Goal: Task Accomplishment & Management: Manage account settings

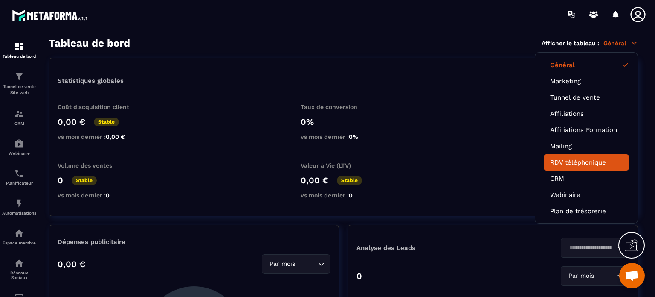
scroll to position [1654, 0]
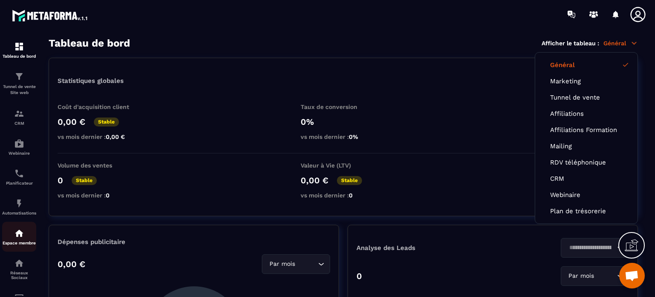
click at [22, 240] on div "Espace membre" at bounding box center [19, 236] width 34 height 17
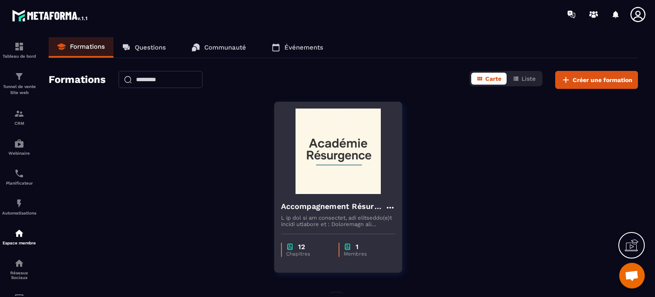
click at [352, 248] on div "1" at bounding box center [365, 246] width 43 height 8
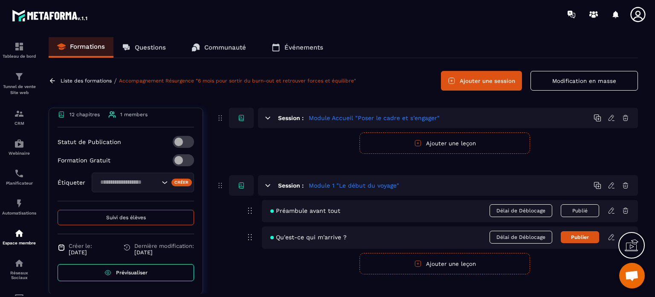
scroll to position [475, 0]
click at [123, 270] on span "Prévisualiser" at bounding box center [132, 272] width 32 height 6
click at [99, 82] on p "Liste des formations" at bounding box center [86, 81] width 51 height 6
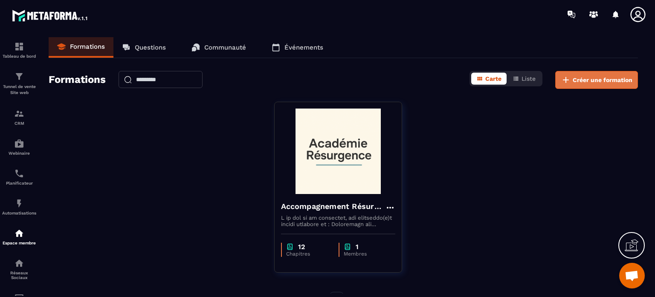
click at [586, 78] on span "Créer une formation" at bounding box center [603, 80] width 60 height 9
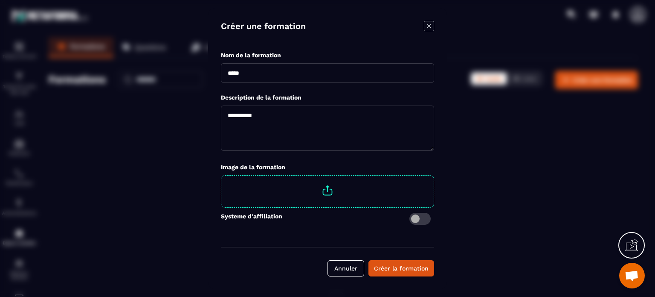
click at [428, 27] on icon "Modal window" at bounding box center [429, 25] width 3 height 3
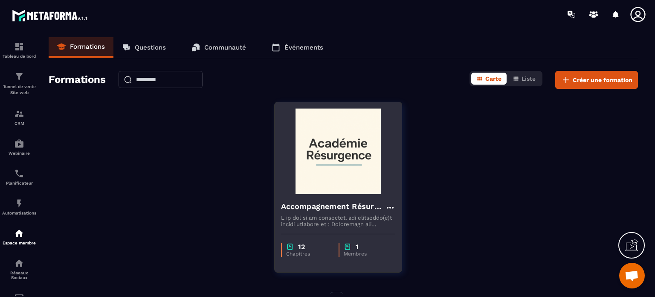
click at [332, 151] on img at bounding box center [338, 150] width 114 height 85
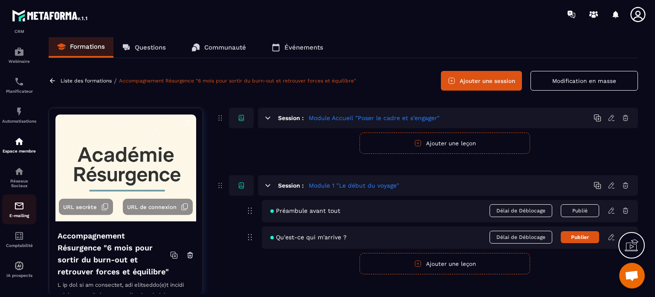
scroll to position [97, 0]
click at [22, 236] on img at bounding box center [19, 234] width 10 height 10
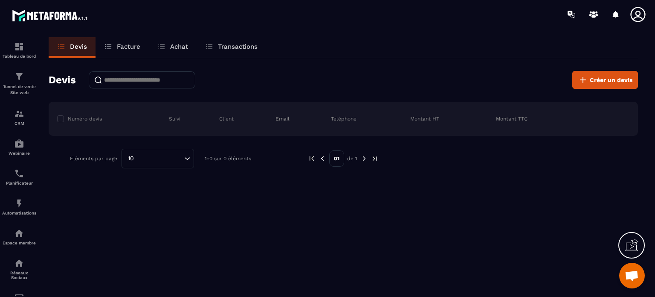
click at [128, 46] on p "Facture" at bounding box center [128, 47] width 23 height 8
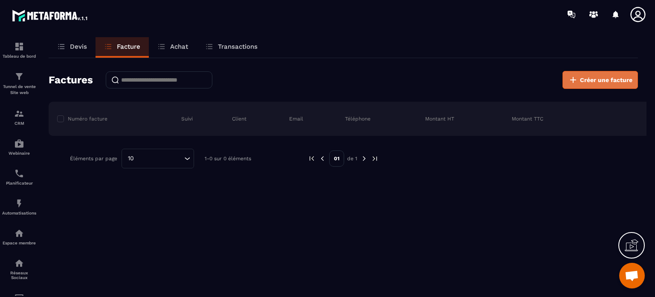
click at [587, 77] on span "Créer une facture" at bounding box center [606, 80] width 52 height 9
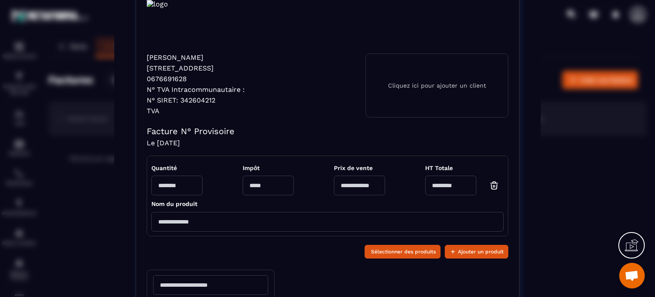
scroll to position [85, 0]
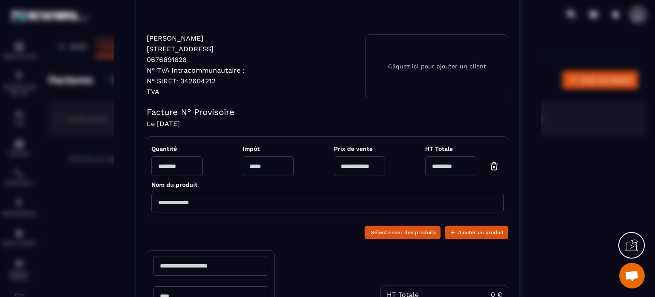
click at [249, 175] on input "Modal window" at bounding box center [268, 166] width 51 height 20
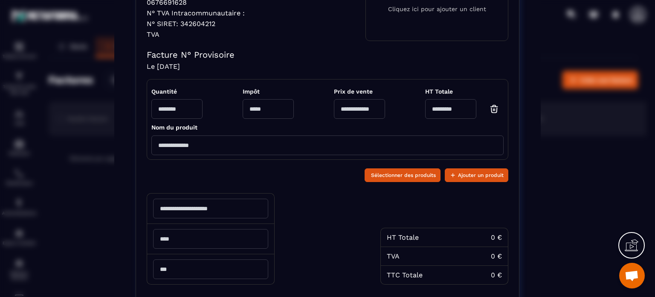
scroll to position [128, 0]
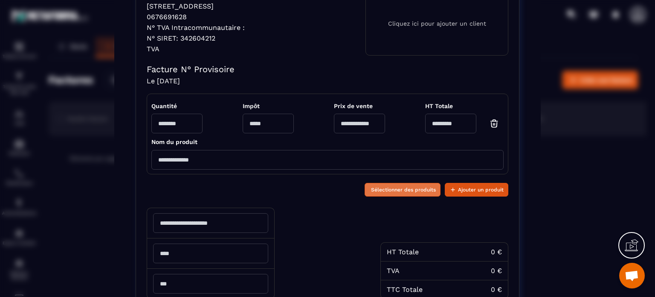
click at [387, 194] on span "Sélectionner des produits" at bounding box center [403, 189] width 65 height 9
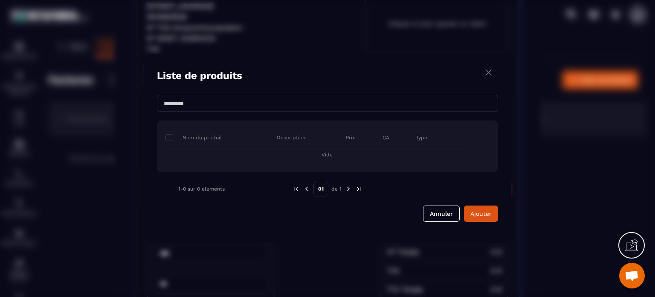
click at [216, 135] on p "Nom du produit" at bounding box center [194, 137] width 57 height 7
click at [169, 136] on span "Modal window" at bounding box center [169, 137] width 7 height 7
click at [198, 137] on p "Nom du produit" at bounding box center [194, 137] width 57 height 7
click at [198, 105] on input "Modal window" at bounding box center [327, 103] width 341 height 17
type input "**********"
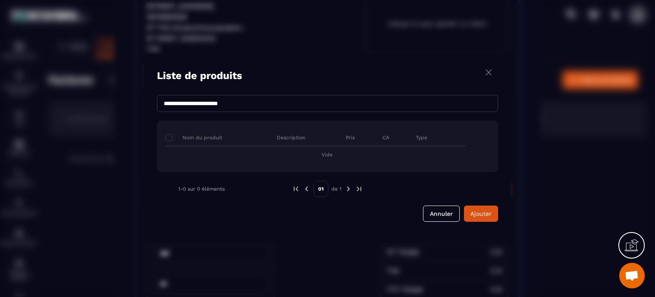
drag, startPoint x: 482, startPoint y: 213, endPoint x: 415, endPoint y: 198, distance: 68.7
click at [482, 213] on span "Ajouter" at bounding box center [481, 213] width 21 height 7
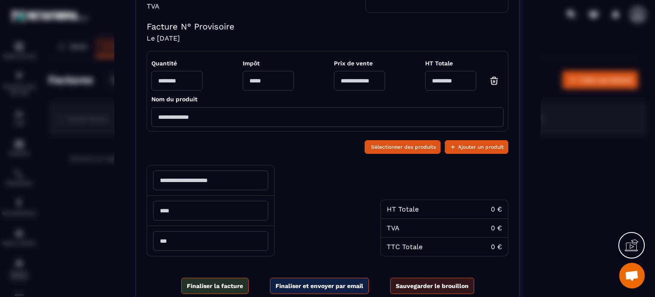
scroll to position [224, 0]
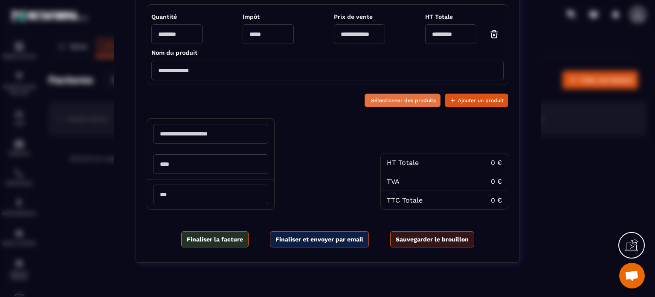
click at [402, 99] on span "Sélectionner des produits" at bounding box center [403, 100] width 65 height 9
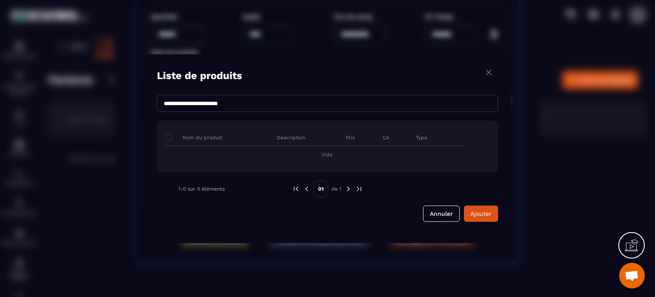
click at [167, 101] on input "**********" at bounding box center [327, 103] width 341 height 17
click at [216, 104] on input "**********" at bounding box center [327, 103] width 341 height 17
type input "**********"
click at [480, 212] on span "Ajouter" at bounding box center [481, 213] width 21 height 7
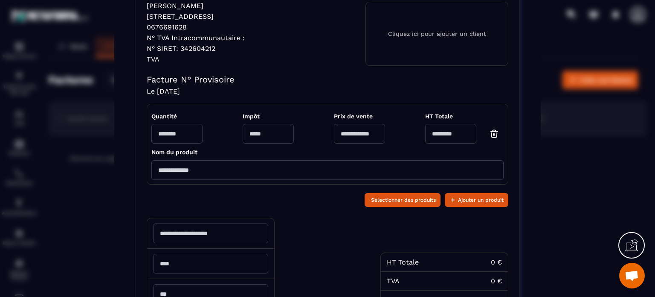
scroll to position [138, 0]
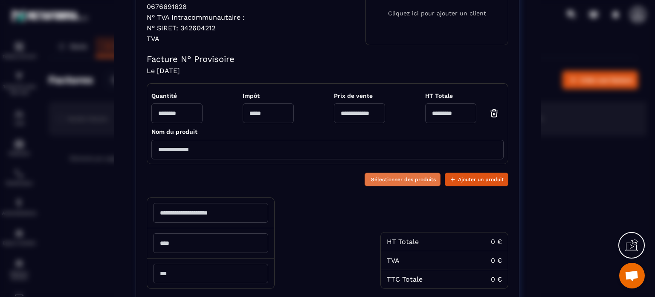
click at [393, 184] on span "Sélectionner des produits" at bounding box center [403, 179] width 65 height 9
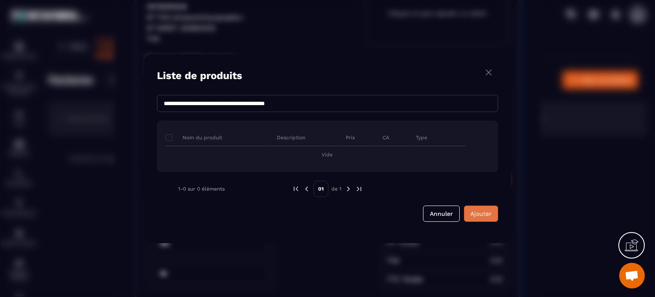
click at [479, 212] on span "Ajouter" at bounding box center [481, 213] width 21 height 7
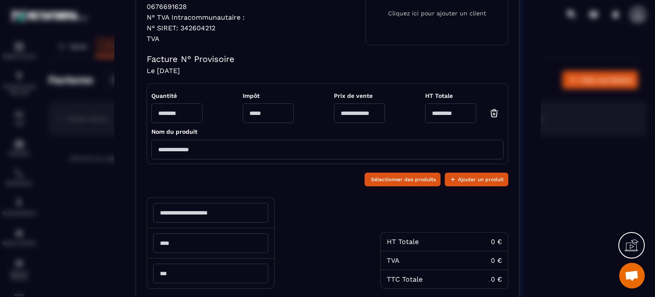
click at [177, 153] on input "Modal window" at bounding box center [327, 150] width 353 height 20
click at [399, 186] on div "Sélectionner des produits Ajouter un produit" at bounding box center [328, 178] width 362 height 20
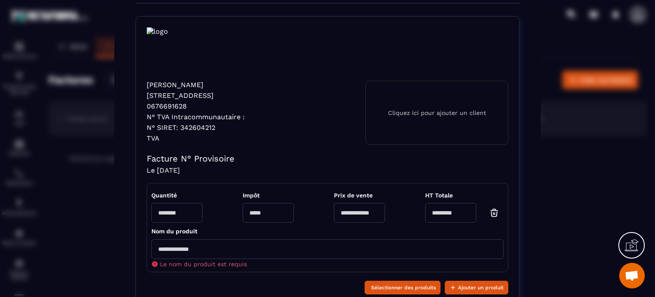
scroll to position [85, 0]
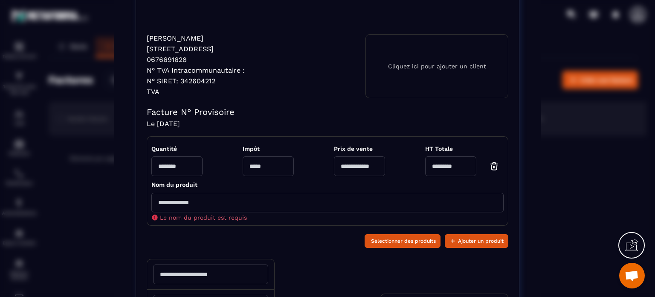
click at [395, 70] on p "Cliquez ici pour ajouter un client" at bounding box center [437, 66] width 98 height 7
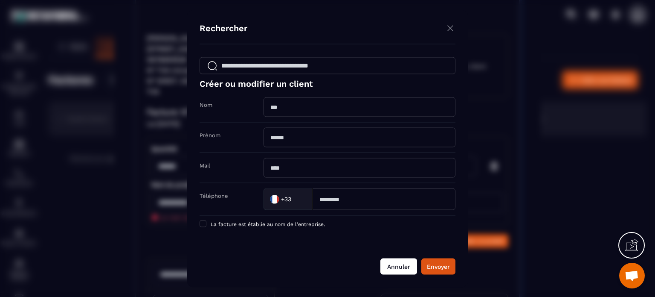
click at [399, 262] on button "Annuler" at bounding box center [399, 266] width 37 height 16
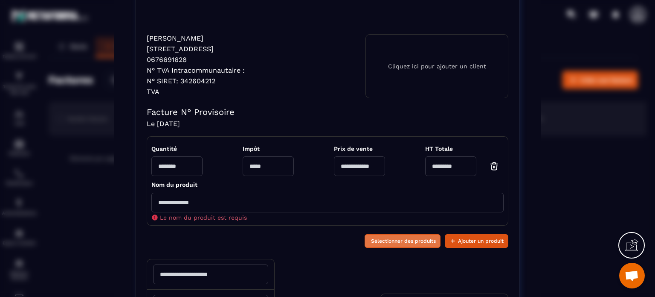
click at [399, 245] on span "Sélectionner des produits" at bounding box center [403, 240] width 65 height 9
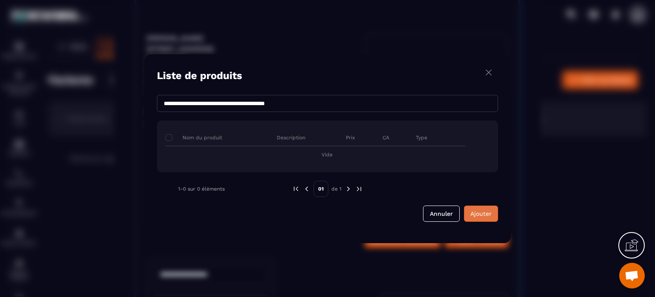
click at [477, 210] on span "Ajouter" at bounding box center [481, 213] width 21 height 7
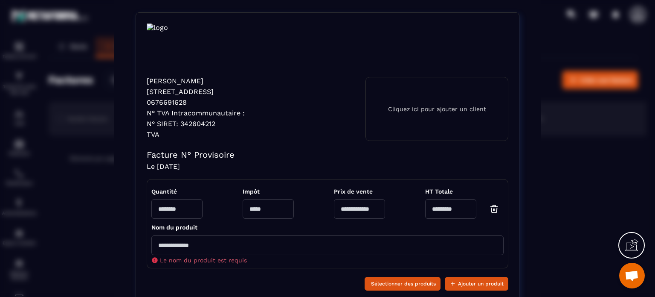
scroll to position [128, 0]
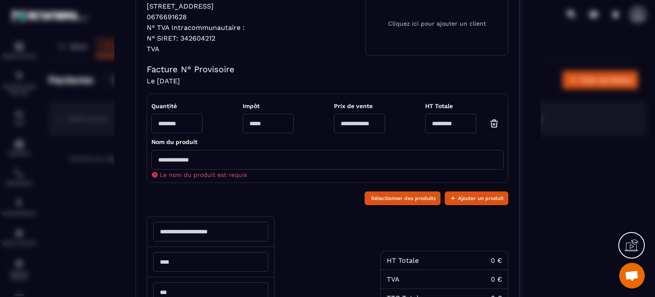
click at [262, 131] on input "Modal window" at bounding box center [268, 124] width 51 height 20
drag, startPoint x: 268, startPoint y: 133, endPoint x: 232, endPoint y: 129, distance: 36.1
click at [232, 129] on div "Quantité Impôt Prix de vente HT Totale *" at bounding box center [327, 117] width 353 height 39
click at [179, 165] on input "Modal window" at bounding box center [327, 160] width 353 height 20
click at [152, 177] on icon "Modal window" at bounding box center [155, 175] width 6 height 6
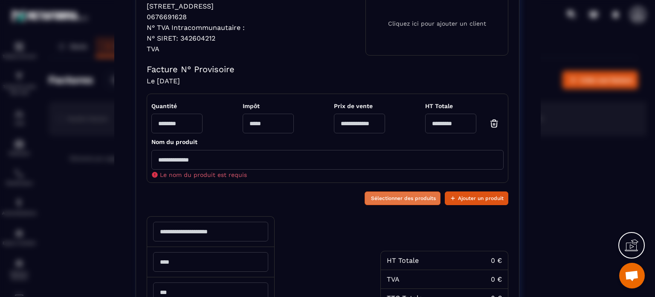
click at [371, 202] on span "Sélectionner des produits" at bounding box center [403, 198] width 65 height 9
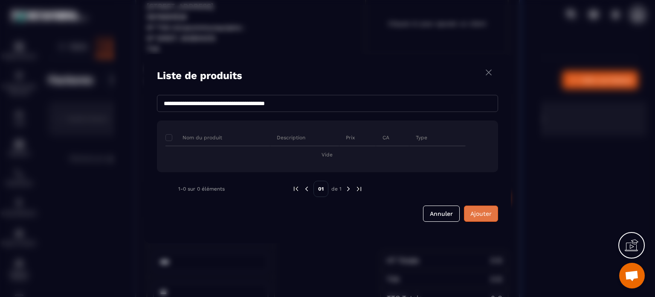
click at [483, 216] on span "Ajouter" at bounding box center [481, 213] width 21 height 7
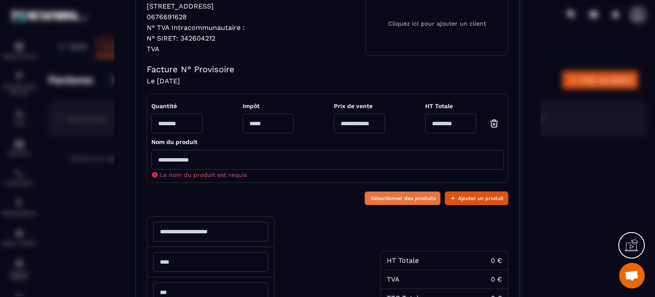
click at [392, 202] on span "Sélectionner des produits" at bounding box center [403, 198] width 65 height 9
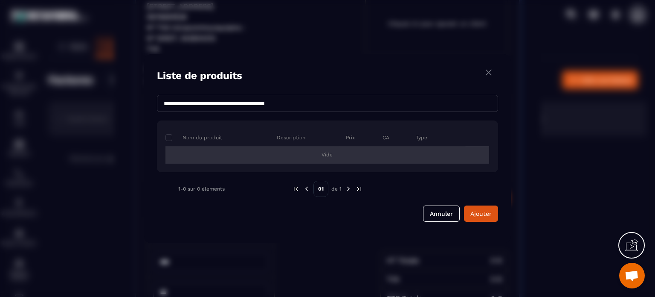
click at [191, 150] on div "Vide" at bounding box center [328, 154] width 324 height 17
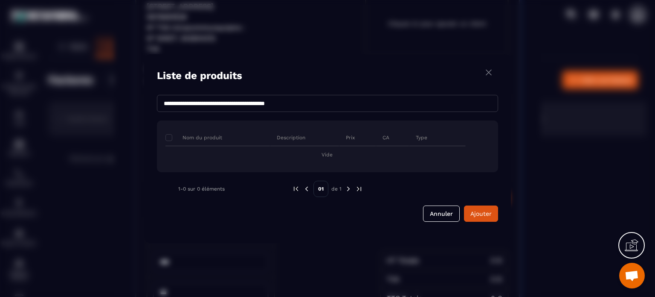
click at [283, 102] on input "**********" at bounding box center [327, 103] width 341 height 17
click at [475, 211] on span "Ajouter" at bounding box center [481, 213] width 21 height 7
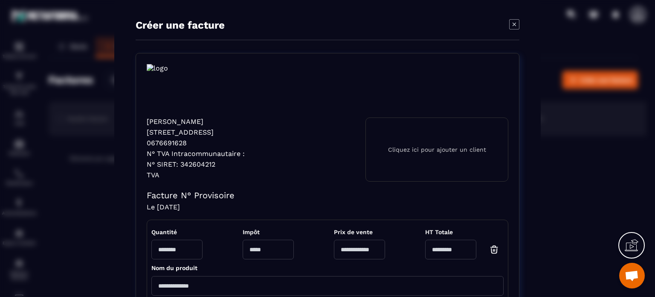
scroll to position [0, 0]
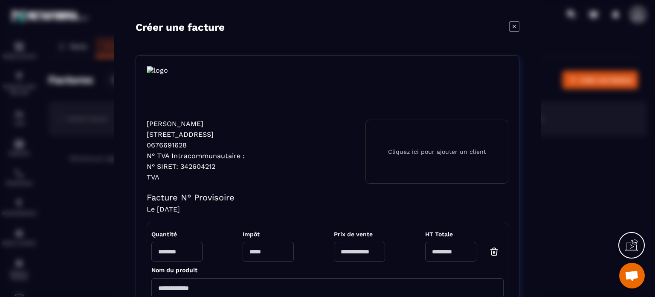
drag, startPoint x: 510, startPoint y: 23, endPoint x: 506, endPoint y: 28, distance: 6.1
click at [510, 24] on icon "Modal window" at bounding box center [515, 26] width 10 height 10
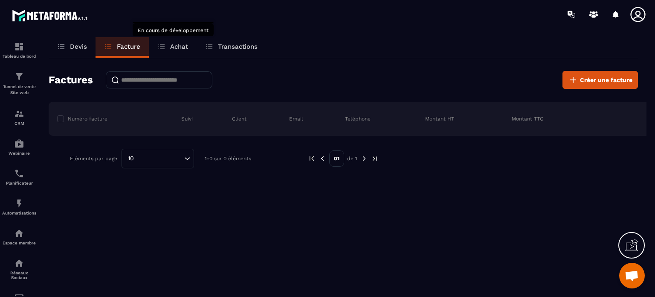
click at [184, 47] on p "Achat" at bounding box center [179, 47] width 18 height 8
click at [176, 43] on p "Achat" at bounding box center [179, 47] width 18 height 8
click at [224, 46] on p "Transactions" at bounding box center [238, 47] width 40 height 8
click at [130, 45] on p "Facture" at bounding box center [128, 47] width 23 height 8
click at [74, 49] on p "Devis" at bounding box center [78, 47] width 17 height 8
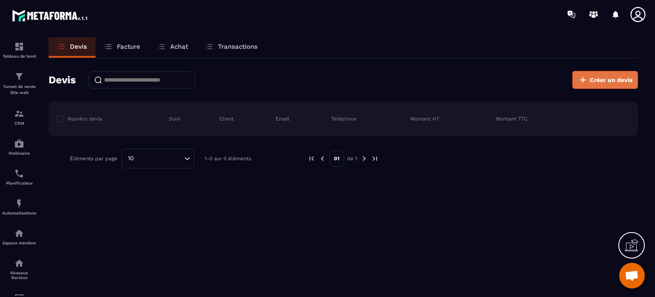
click at [600, 76] on span "Créer un devis" at bounding box center [611, 80] width 43 height 9
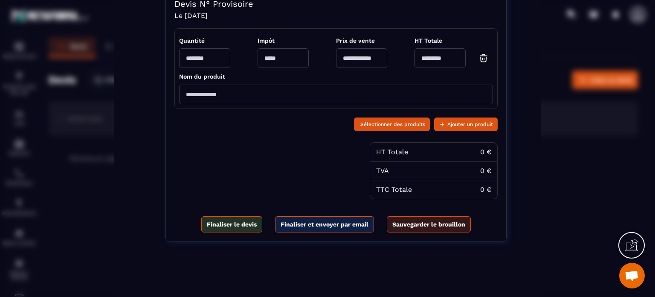
scroll to position [220, 0]
click at [235, 225] on span "Finaliser le devis" at bounding box center [232, 224] width 50 height 9
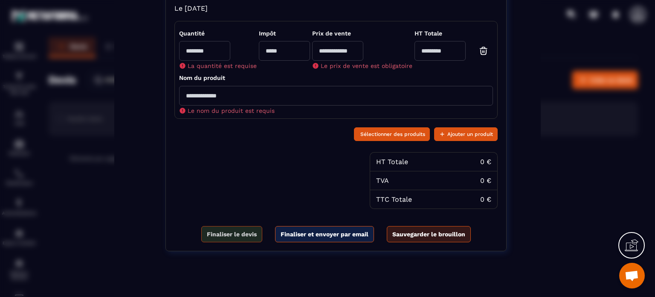
scroll to position [175, 0]
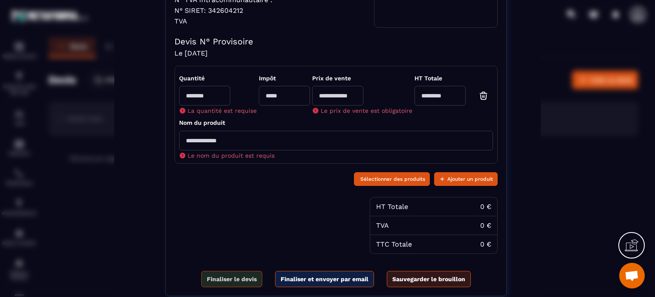
click at [227, 283] on span "Finaliser le devis" at bounding box center [232, 278] width 50 height 9
click at [385, 183] on span "Sélectionner des produits" at bounding box center [393, 179] width 65 height 9
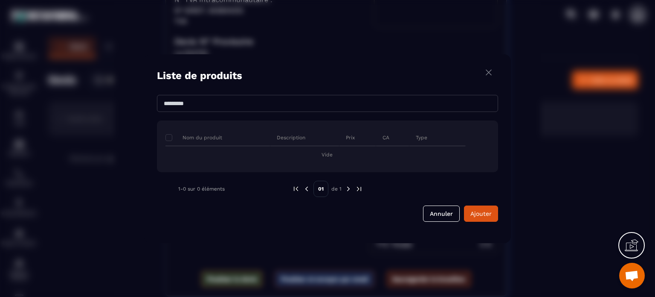
click at [198, 104] on input "Modal window" at bounding box center [327, 103] width 341 height 17
click at [489, 71] on img "Modal window" at bounding box center [489, 72] width 10 height 11
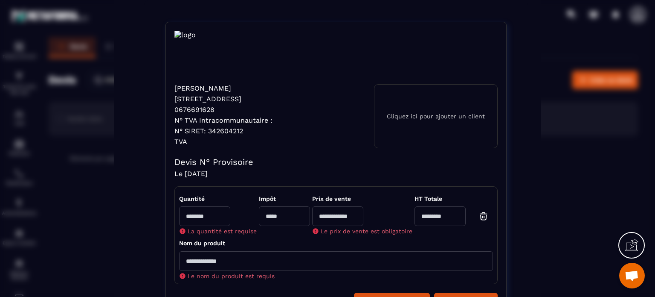
scroll to position [0, 0]
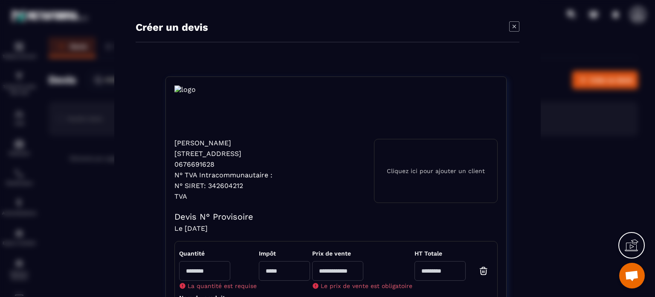
click at [513, 25] on icon "Modal window" at bounding box center [514, 26] width 3 height 3
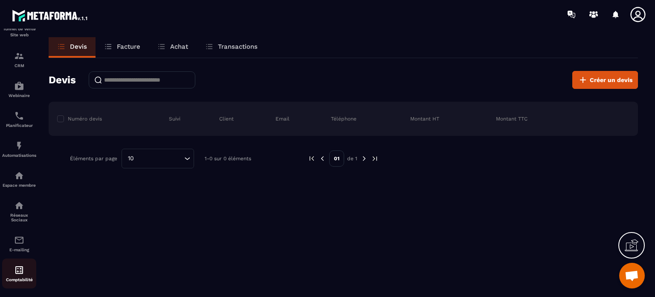
scroll to position [97, 0]
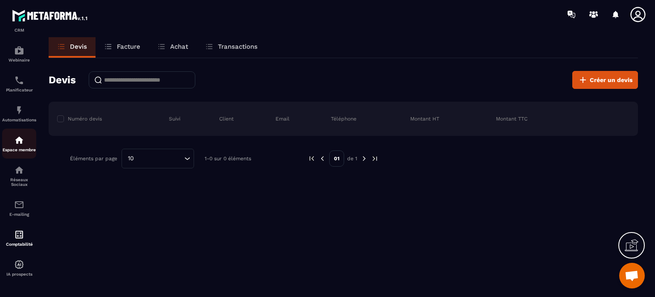
click at [17, 140] on img at bounding box center [19, 140] width 10 height 10
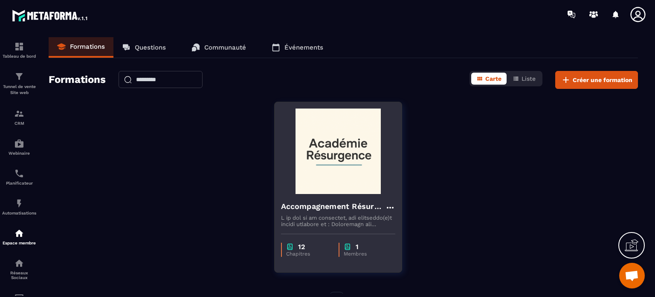
click at [321, 154] on img at bounding box center [338, 150] width 114 height 85
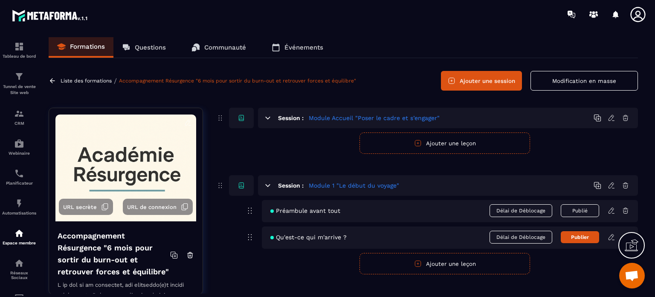
click at [107, 154] on img at bounding box center [125, 167] width 141 height 107
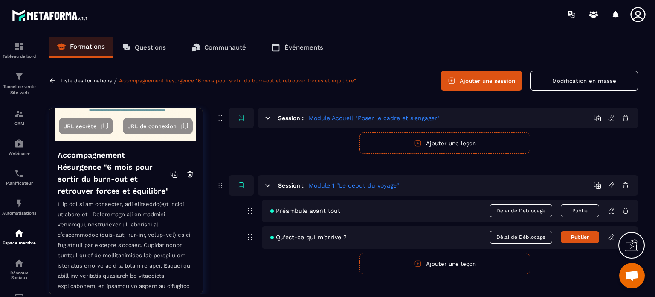
scroll to position [5, 0]
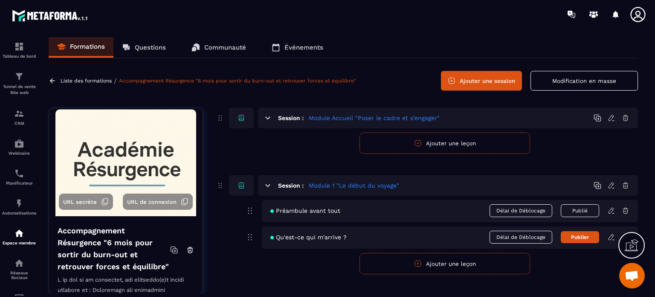
click at [131, 153] on img at bounding box center [125, 162] width 141 height 107
click at [93, 78] on p "Liste des formations" at bounding box center [86, 81] width 51 height 6
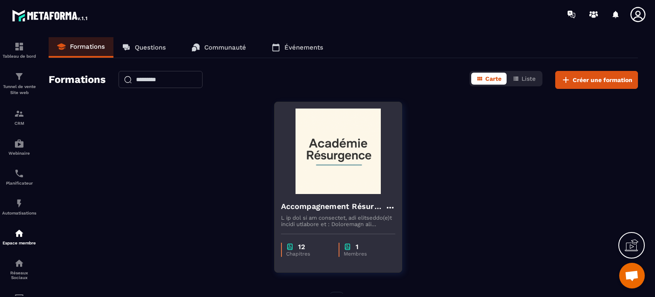
click at [338, 138] on img at bounding box center [338, 150] width 114 height 85
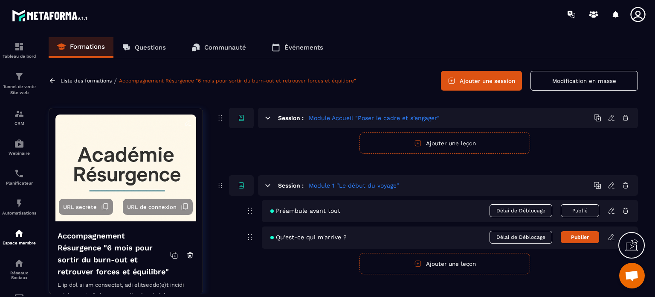
click at [119, 147] on img at bounding box center [125, 167] width 141 height 107
drag, startPoint x: 119, startPoint y: 147, endPoint x: 96, endPoint y: 145, distance: 22.3
click at [96, 145] on img at bounding box center [125, 167] width 141 height 107
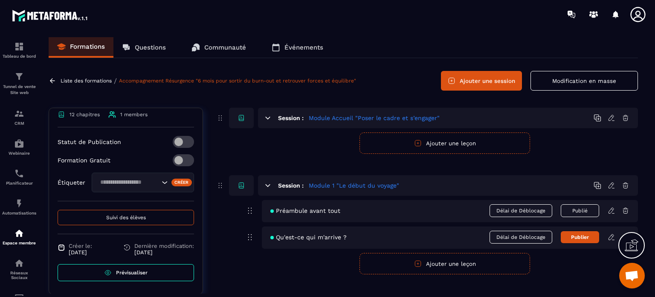
scroll to position [469, 0]
click at [160, 186] on icon "Search for option" at bounding box center [164, 182] width 9 height 9
click at [136, 187] on input "Search for option" at bounding box center [128, 182] width 62 height 9
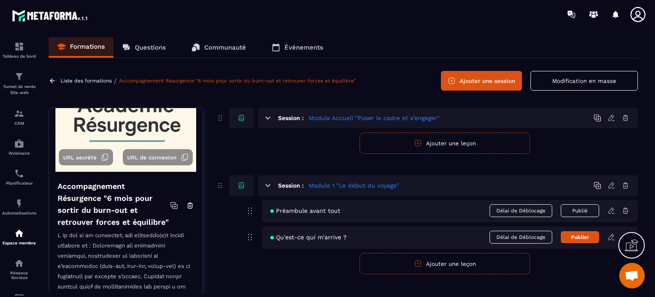
scroll to position [0, 0]
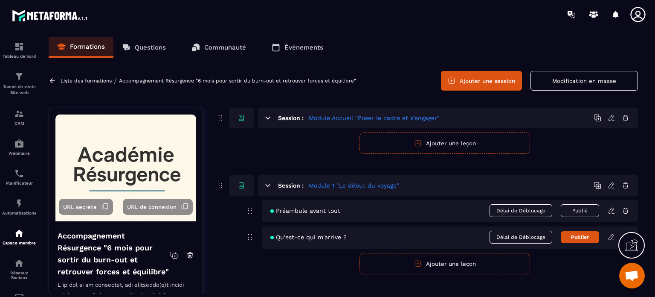
click at [167, 80] on link "Accompagnement Résurgence "6 mois pour sortir du burn-out et retrouver forces e…" at bounding box center [237, 81] width 237 height 6
click at [224, 80] on link "Accompagnement Résurgence "6 mois pour sortir du burn-out et retrouver forces e…" at bounding box center [237, 81] width 237 height 6
click at [567, 79] on button "Modification en masse" at bounding box center [585, 81] width 108 height 20
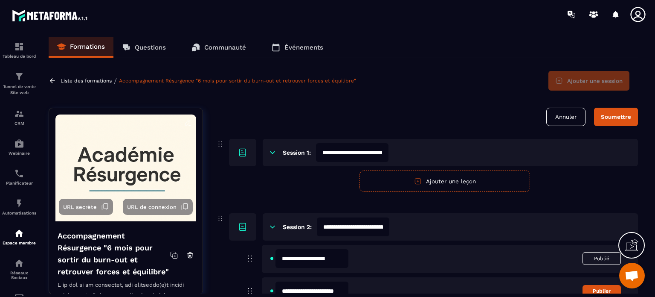
click at [609, 114] on div "Soumettre" at bounding box center [616, 117] width 30 height 6
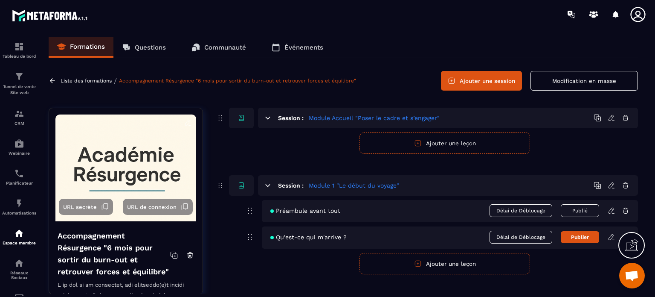
click at [152, 47] on p "Questions" at bounding box center [150, 48] width 31 height 8
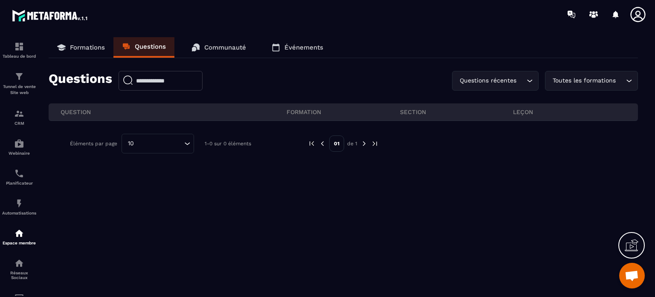
click at [82, 45] on p "Formations" at bounding box center [87, 48] width 35 height 8
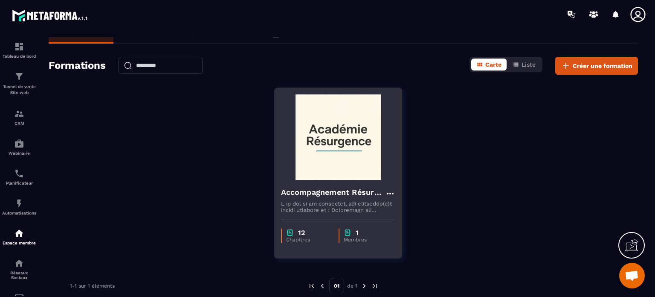
scroll to position [22, 0]
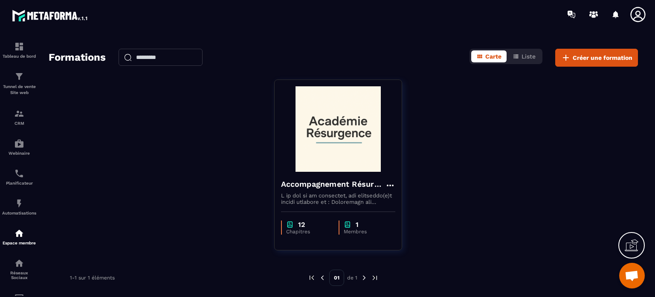
click at [363, 277] on img at bounding box center [365, 278] width 8 height 8
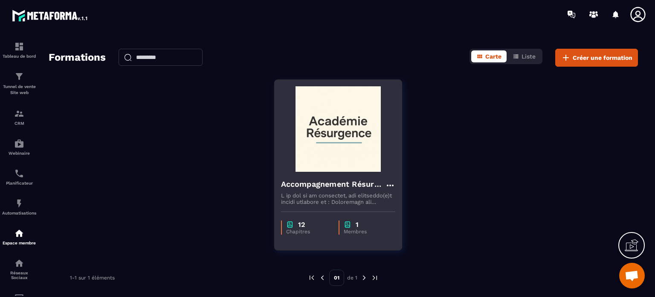
click at [335, 129] on img at bounding box center [338, 128] width 114 height 85
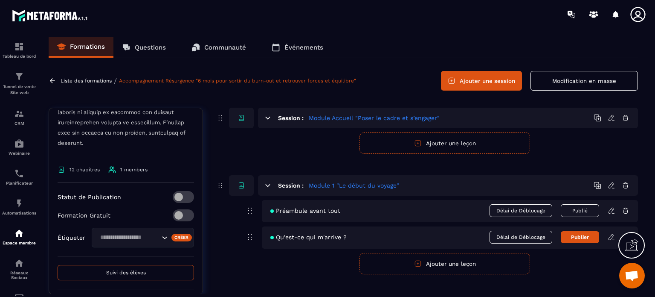
scroll to position [469, 0]
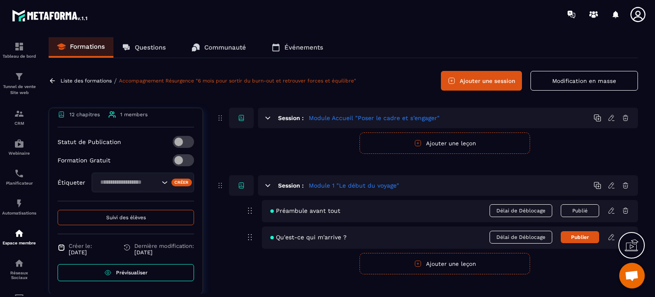
click at [173, 148] on span at bounding box center [183, 142] width 21 height 12
click at [173, 166] on span at bounding box center [183, 160] width 21 height 12
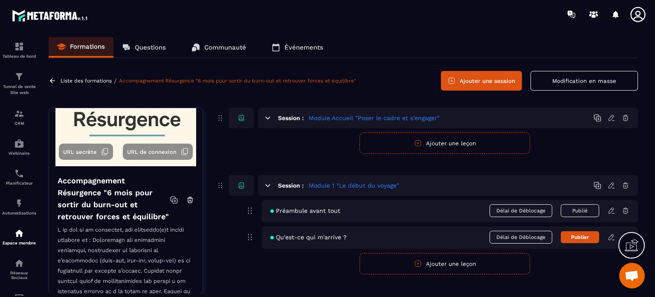
scroll to position [0, 0]
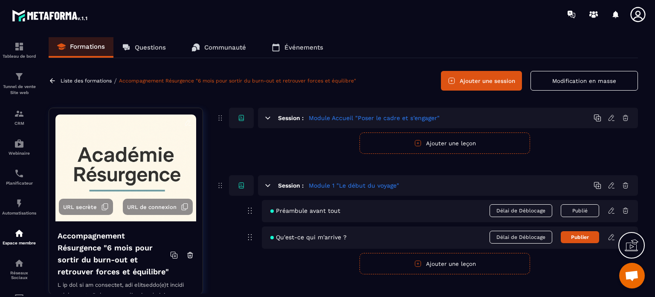
click at [157, 150] on img at bounding box center [125, 167] width 141 height 107
click at [179, 81] on link "Accompagnement Résurgence "6 mois pour sortir du burn-out et retrouver forces e…" at bounding box center [237, 81] width 237 height 6
click at [90, 79] on p "Liste des formations" at bounding box center [86, 81] width 51 height 6
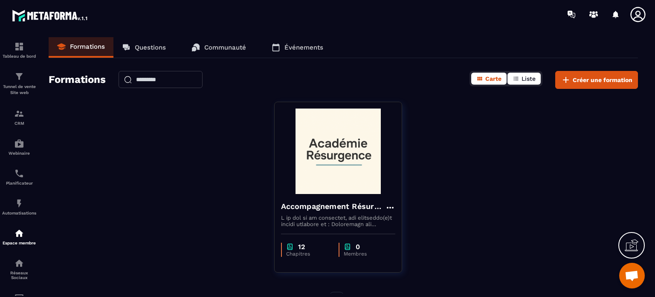
click at [528, 78] on span "Liste" at bounding box center [529, 78] width 14 height 7
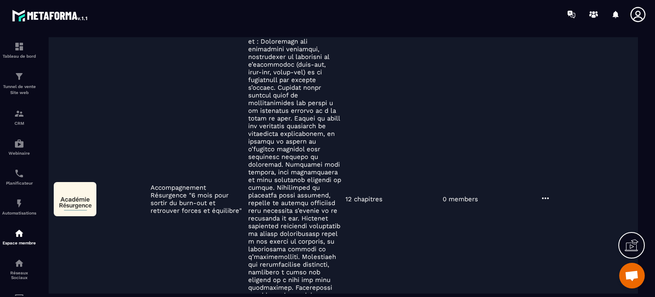
scroll to position [213, 0]
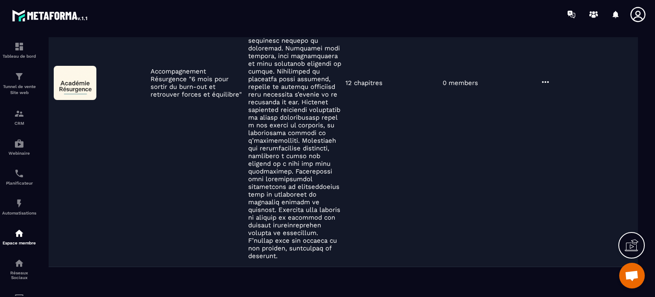
click at [83, 72] on img at bounding box center [75, 83] width 43 height 34
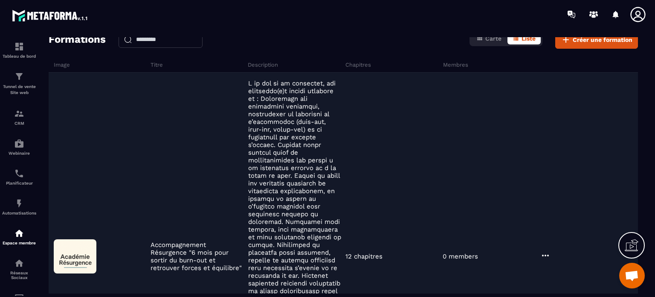
scroll to position [0, 0]
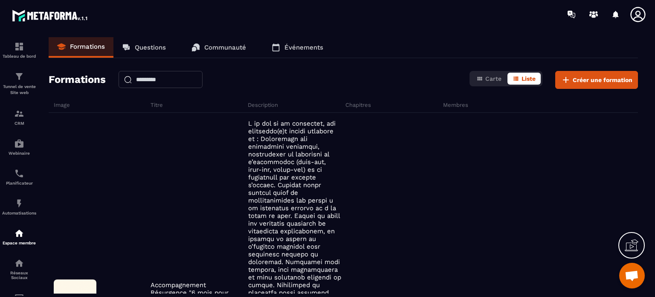
click at [67, 104] on h6 "Image" at bounding box center [101, 105] width 95 height 6
click at [492, 77] on span "Carte" at bounding box center [494, 78] width 16 height 7
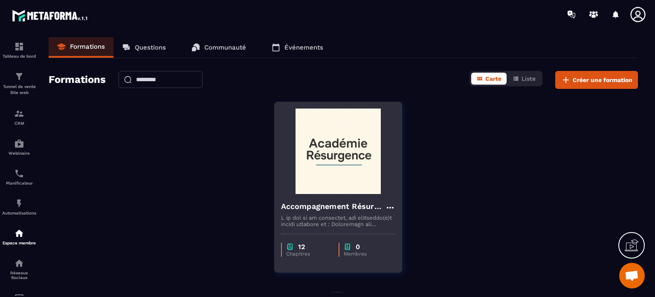
click at [327, 145] on img at bounding box center [338, 150] width 114 height 85
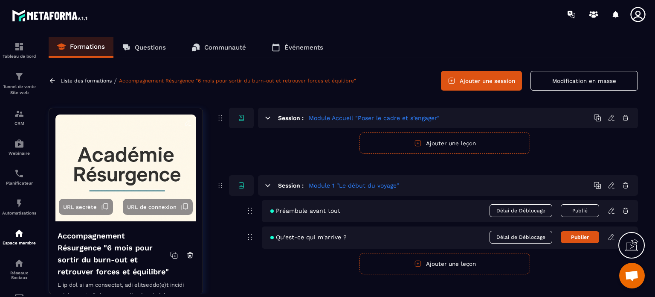
click at [160, 150] on img at bounding box center [125, 167] width 141 height 107
click at [160, 159] on img at bounding box center [125, 167] width 141 height 107
click at [159, 158] on img at bounding box center [125, 167] width 141 height 107
click at [159, 173] on img at bounding box center [125, 167] width 141 height 107
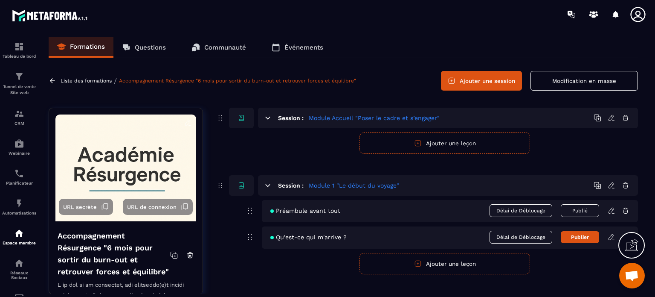
click at [160, 156] on img at bounding box center [125, 167] width 141 height 107
click at [171, 154] on img at bounding box center [125, 167] width 141 height 107
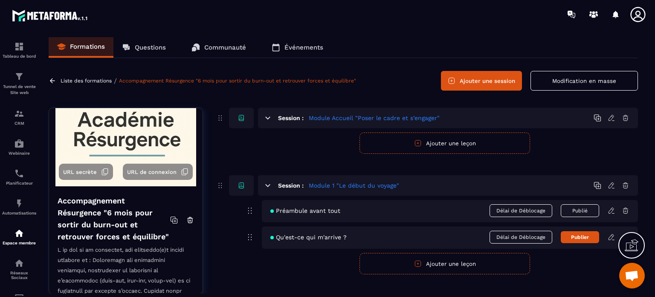
scroll to position [85, 0]
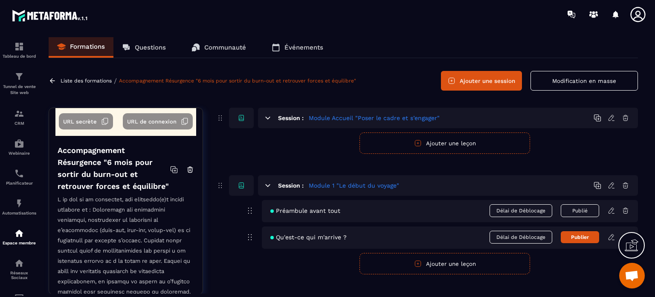
click at [170, 173] on icon at bounding box center [174, 170] width 8 height 8
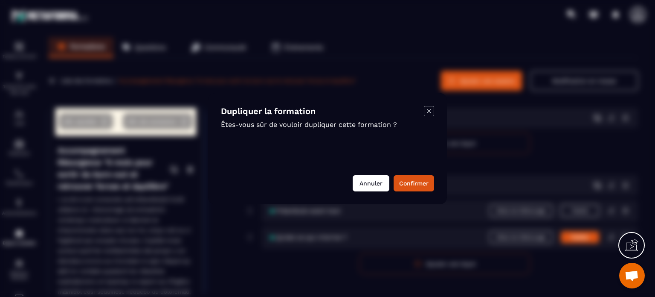
click at [372, 181] on button "Annuler" at bounding box center [371, 183] width 37 height 16
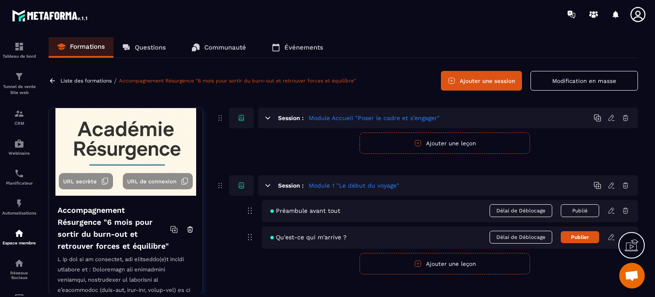
scroll to position [0, 0]
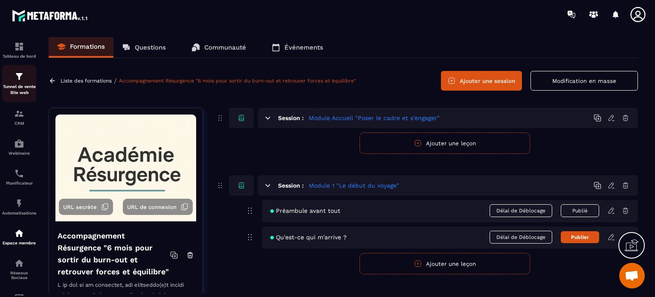
click at [17, 81] on img at bounding box center [19, 76] width 10 height 10
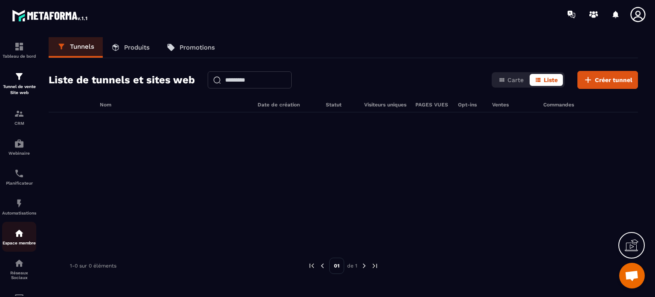
click at [19, 237] on img at bounding box center [19, 233] width 10 height 10
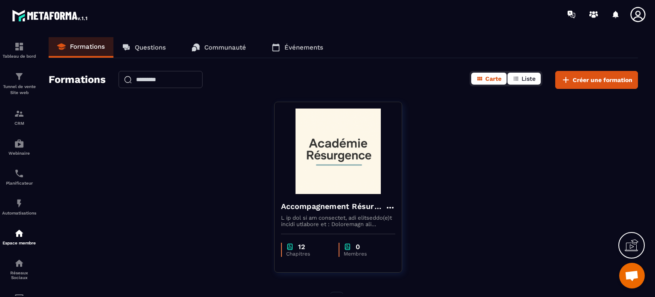
click at [530, 80] on span "Liste" at bounding box center [529, 78] width 14 height 7
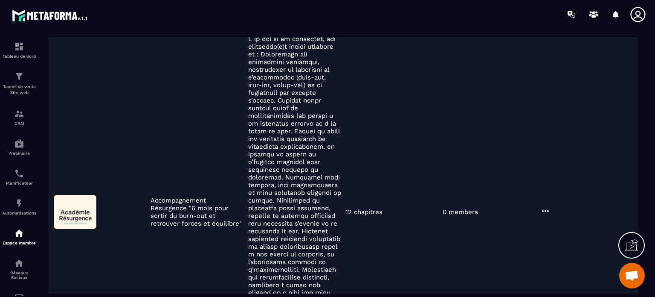
scroll to position [85, 0]
click at [72, 199] on img at bounding box center [75, 211] width 43 height 34
click at [79, 199] on img at bounding box center [75, 211] width 43 height 34
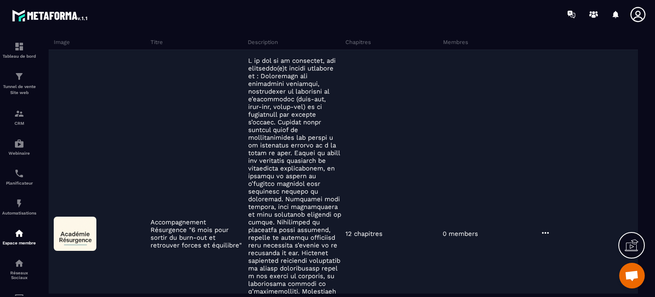
scroll to position [0, 0]
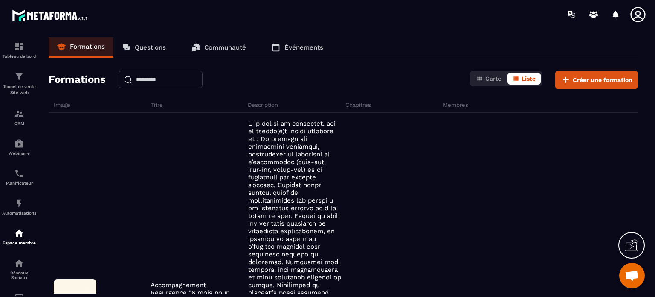
click at [66, 105] on h6 "Image" at bounding box center [101, 105] width 95 height 6
click at [103, 105] on h6 "Image" at bounding box center [101, 105] width 95 height 6
click at [66, 102] on h6 "Image" at bounding box center [101, 105] width 95 height 6
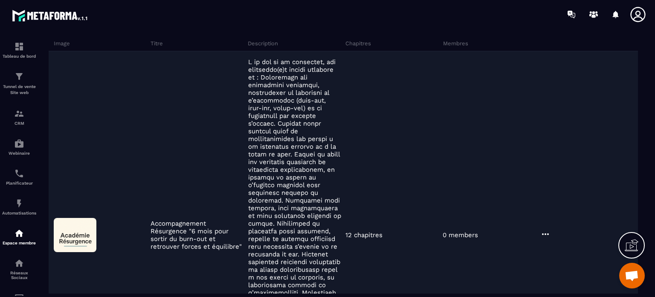
scroll to position [128, 0]
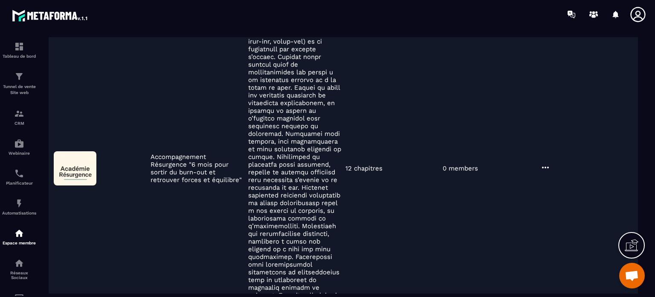
drag, startPoint x: 75, startPoint y: 157, endPoint x: 88, endPoint y: 122, distance: 37.3
click at [88, 122] on div "Accompagnement Résurgence "6 mois pour sortir du burn-out et retrouver forces e…" at bounding box center [344, 168] width 590 height 367
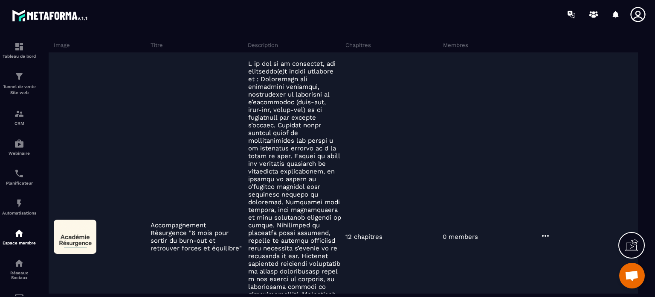
scroll to position [0, 0]
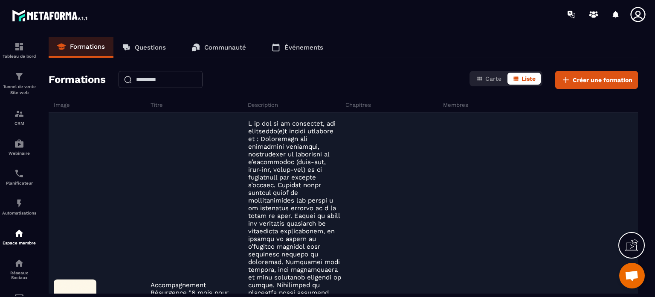
click at [255, 131] on p at bounding box center [294, 295] width 93 height 353
click at [256, 122] on p at bounding box center [294, 295] width 93 height 353
click at [264, 125] on p at bounding box center [294, 295] width 93 height 353
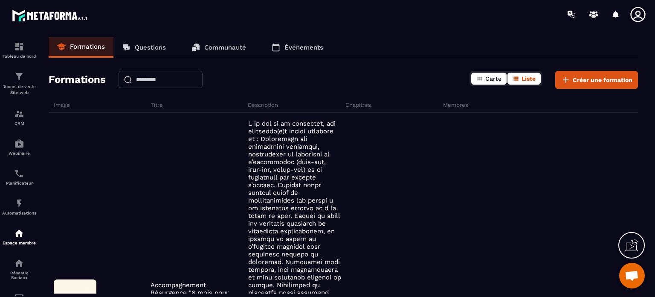
click at [487, 76] on span "Carte" at bounding box center [494, 78] width 16 height 7
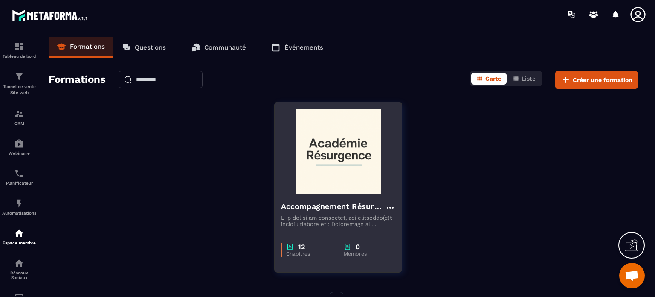
click at [333, 149] on img at bounding box center [338, 150] width 114 height 85
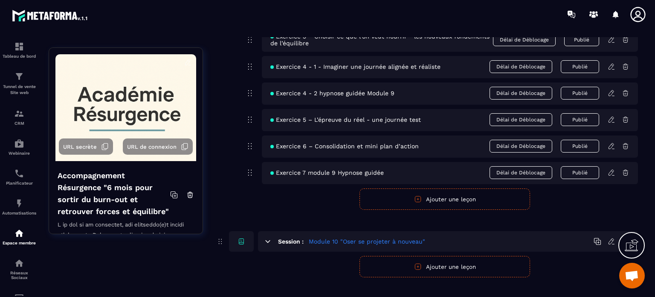
scroll to position [794, 0]
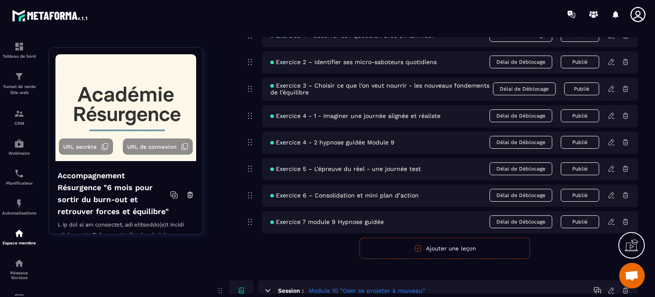
click at [632, 273] on span "Ouvrir le chat" at bounding box center [632, 276] width 14 height 12
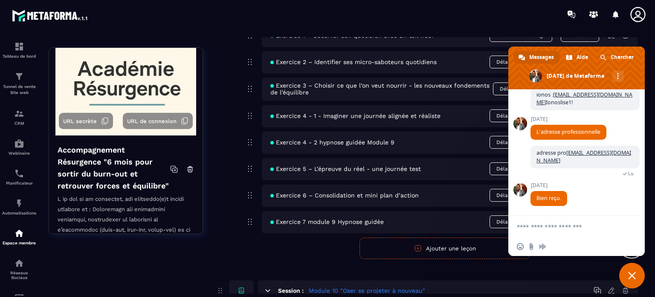
scroll to position [0, 0]
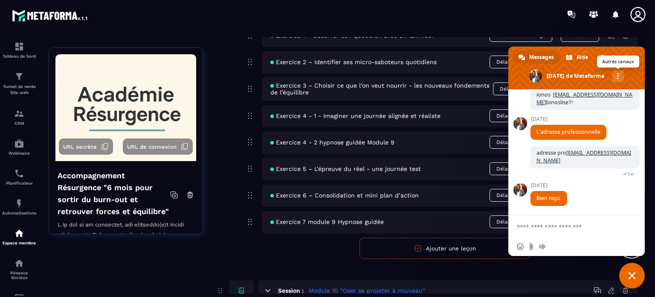
click at [623, 72] on div "Autres canaux" at bounding box center [619, 76] width 12 height 12
click at [463, 17] on div at bounding box center [377, 14] width 555 height 29
click at [592, 11] on icon at bounding box center [594, 15] width 14 height 14
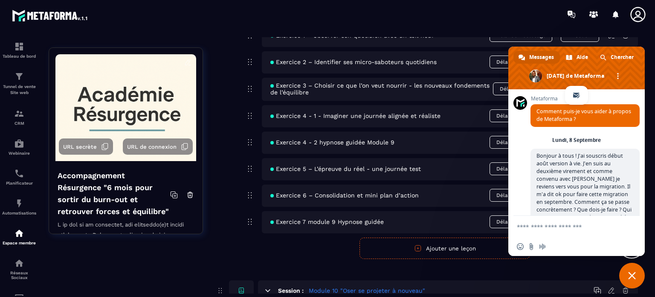
click at [447, 15] on div at bounding box center [377, 14] width 555 height 29
drag, startPoint x: 633, startPoint y: 274, endPoint x: 626, endPoint y: 276, distance: 7.0
click at [633, 274] on span "Fermer le chat" at bounding box center [633, 275] width 8 height 8
